Goal: Find specific page/section: Find specific page/section

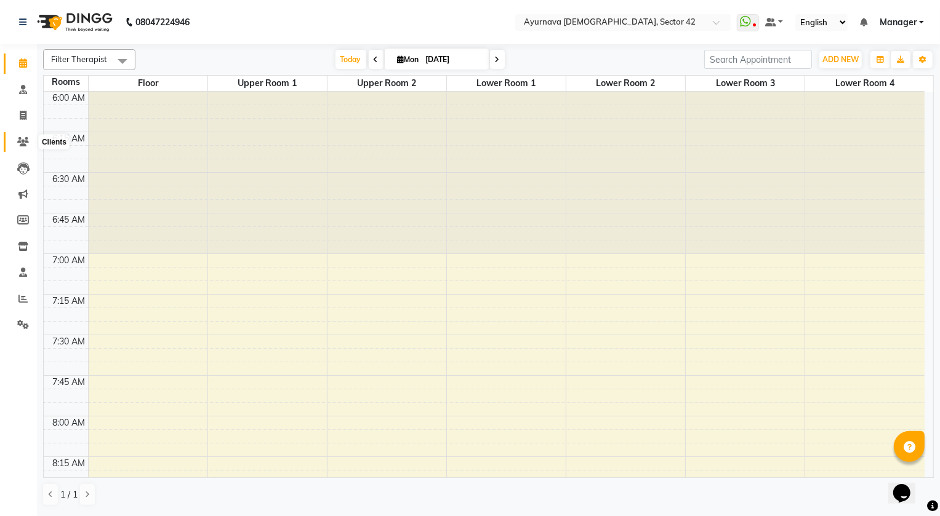
click at [23, 143] on icon at bounding box center [23, 141] width 12 height 9
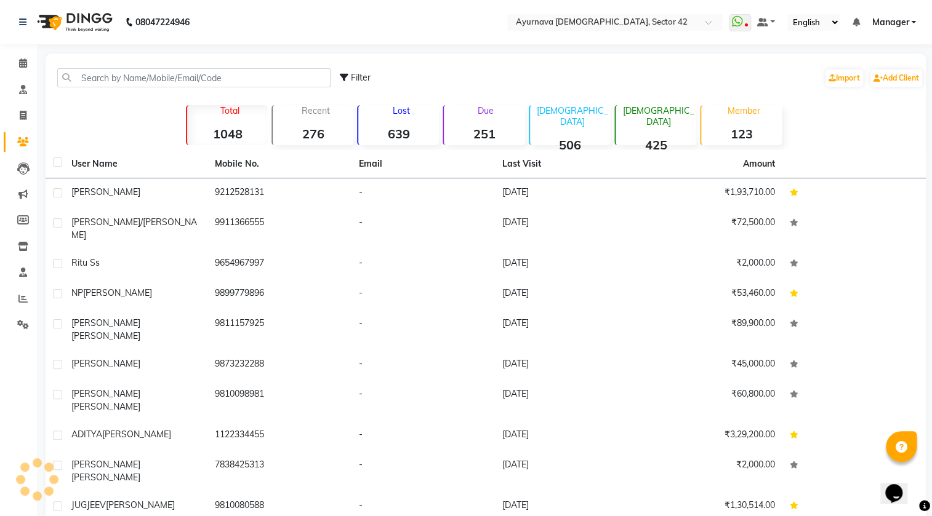
click at [96, 59] on div "Filter Import Add Client" at bounding box center [485, 77] width 875 height 39
click at [92, 63] on div "Filter Import Add Client" at bounding box center [485, 77] width 875 height 39
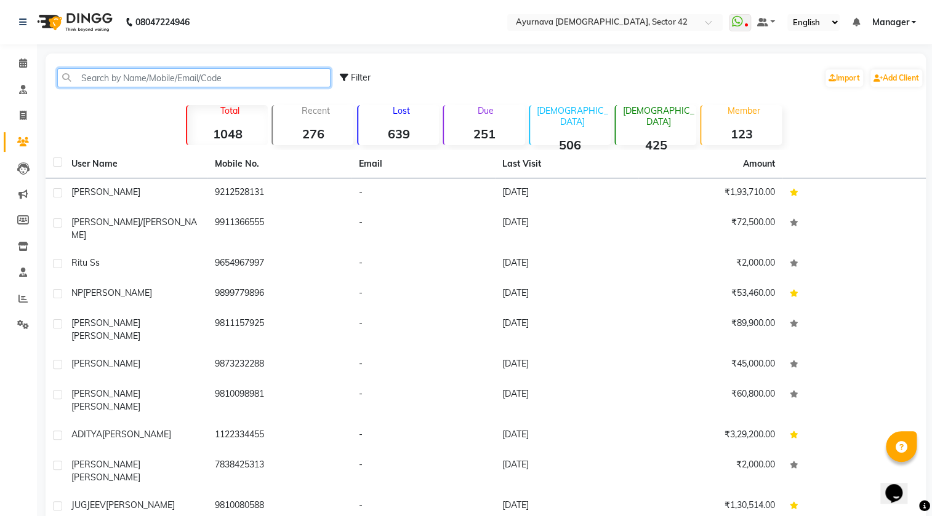
drag, startPoint x: 93, startPoint y: 72, endPoint x: 93, endPoint y: 82, distance: 10.5
click at [93, 75] on input "text" at bounding box center [193, 77] width 273 height 19
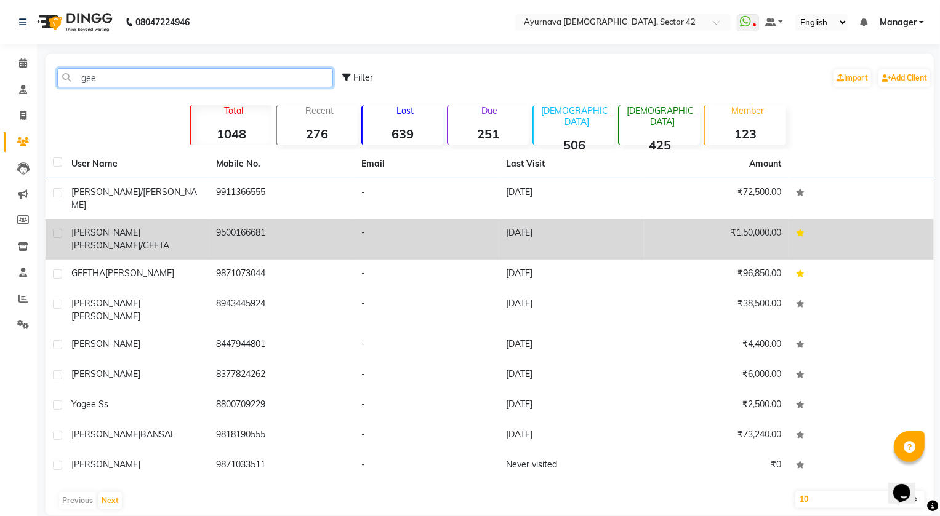
type input "gee"
click at [302, 230] on td "9500166681" at bounding box center [281, 239] width 145 height 41
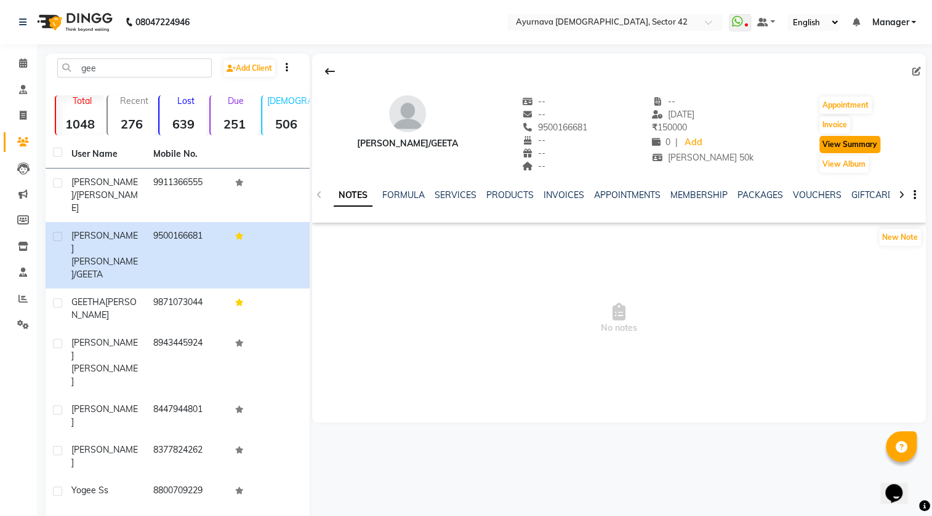
click at [819, 147] on button "View Summary" at bounding box center [849, 144] width 61 height 17
